Goal: Task Accomplishment & Management: Manage account settings

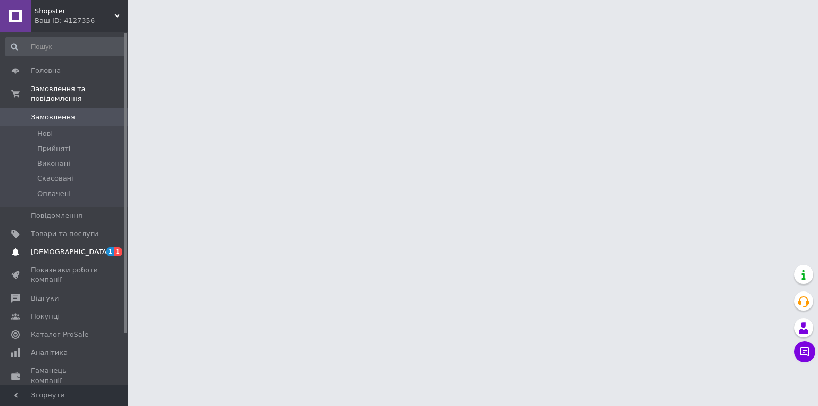
click at [111, 247] on span "1" at bounding box center [110, 251] width 9 height 9
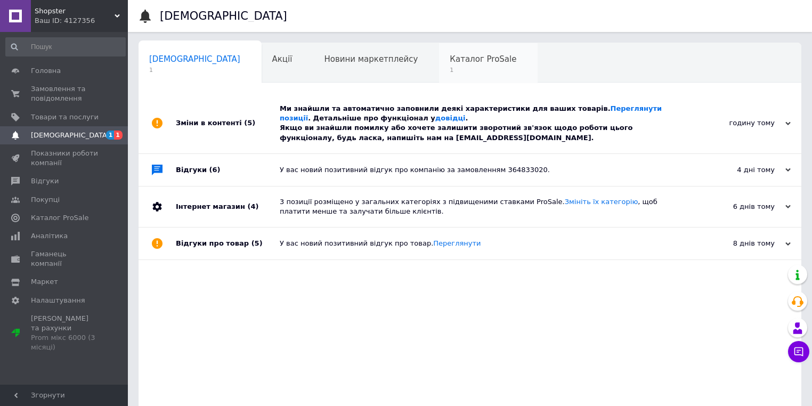
click at [445, 54] on div "Каталог ProSale 1" at bounding box center [488, 63] width 99 height 40
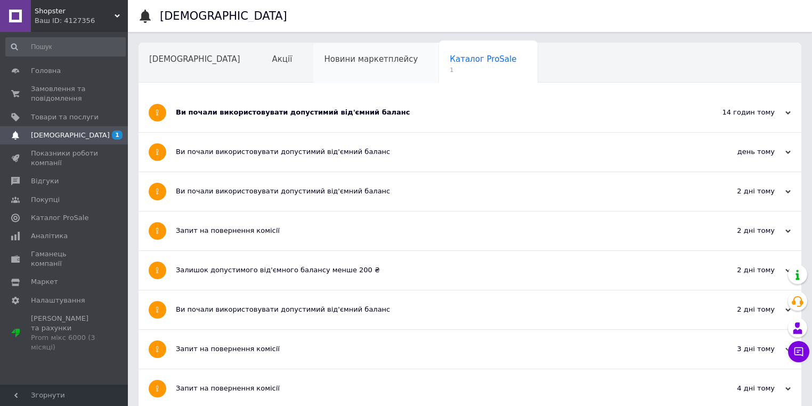
click at [324, 72] on div "Новини маркетплейсу" at bounding box center [376, 63] width 126 height 40
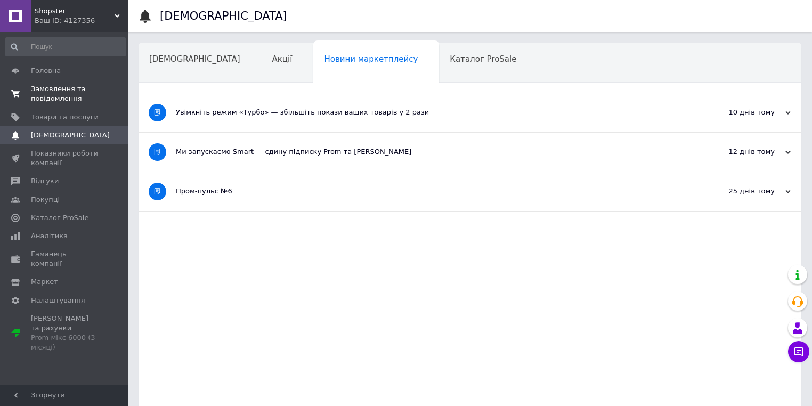
click at [59, 99] on span "Замовлення та повідомлення" at bounding box center [65, 93] width 68 height 19
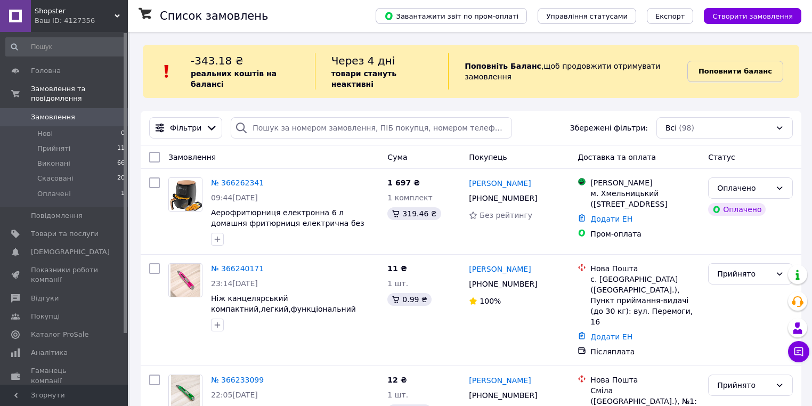
click at [707, 67] on b "Поповнити баланс" at bounding box center [735, 71] width 74 height 8
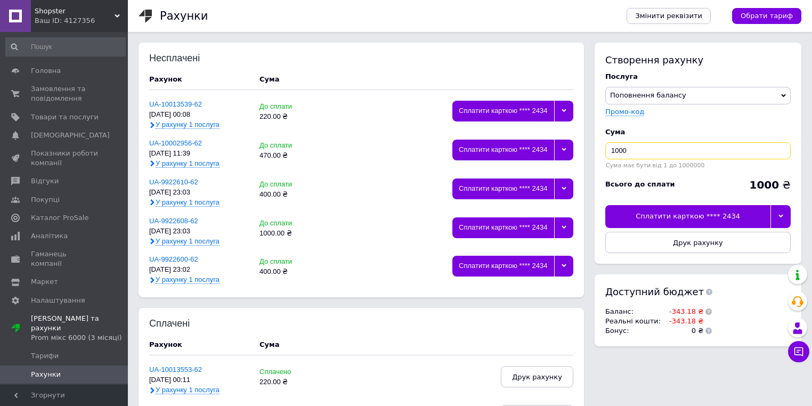
drag, startPoint x: 622, startPoint y: 146, endPoint x: 598, endPoint y: 146, distance: 24.5
click at [598, 146] on div "Створення рахунку Послуга Поповнення балансу Промо-код Cума 1000 Сума має бути …" at bounding box center [697, 153] width 207 height 221
type input "350"
click at [730, 210] on div "Сплатити карткою **** 2434" at bounding box center [687, 216] width 165 height 22
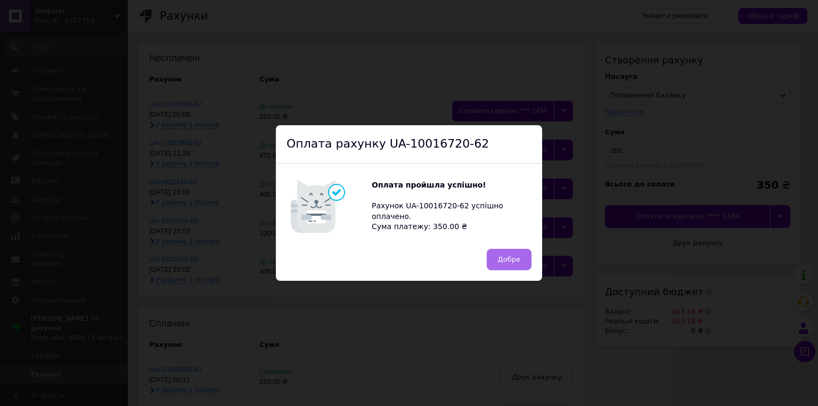
click at [525, 264] on button "Добре" at bounding box center [509, 259] width 45 height 21
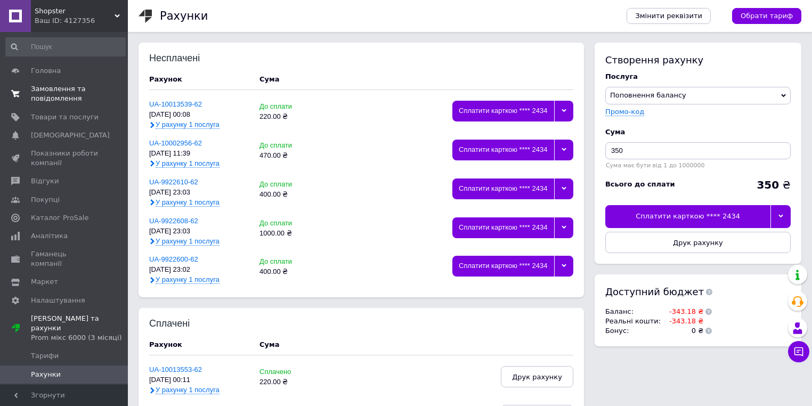
click at [93, 100] on span "Замовлення та повідомлення" at bounding box center [65, 93] width 68 height 19
